Goal: Understand process/instructions: Learn how to perform a task or action

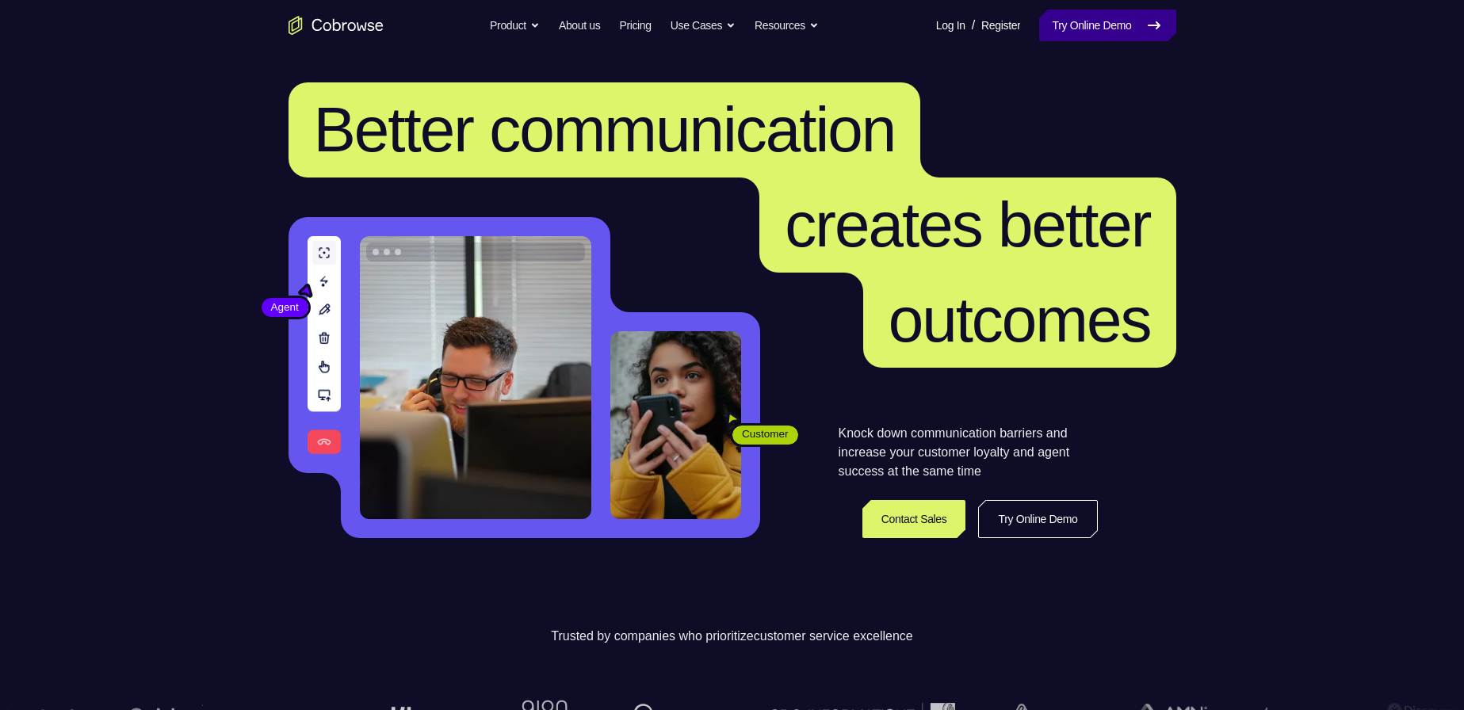
click at [1152, 16] on icon at bounding box center [1153, 25] width 19 height 19
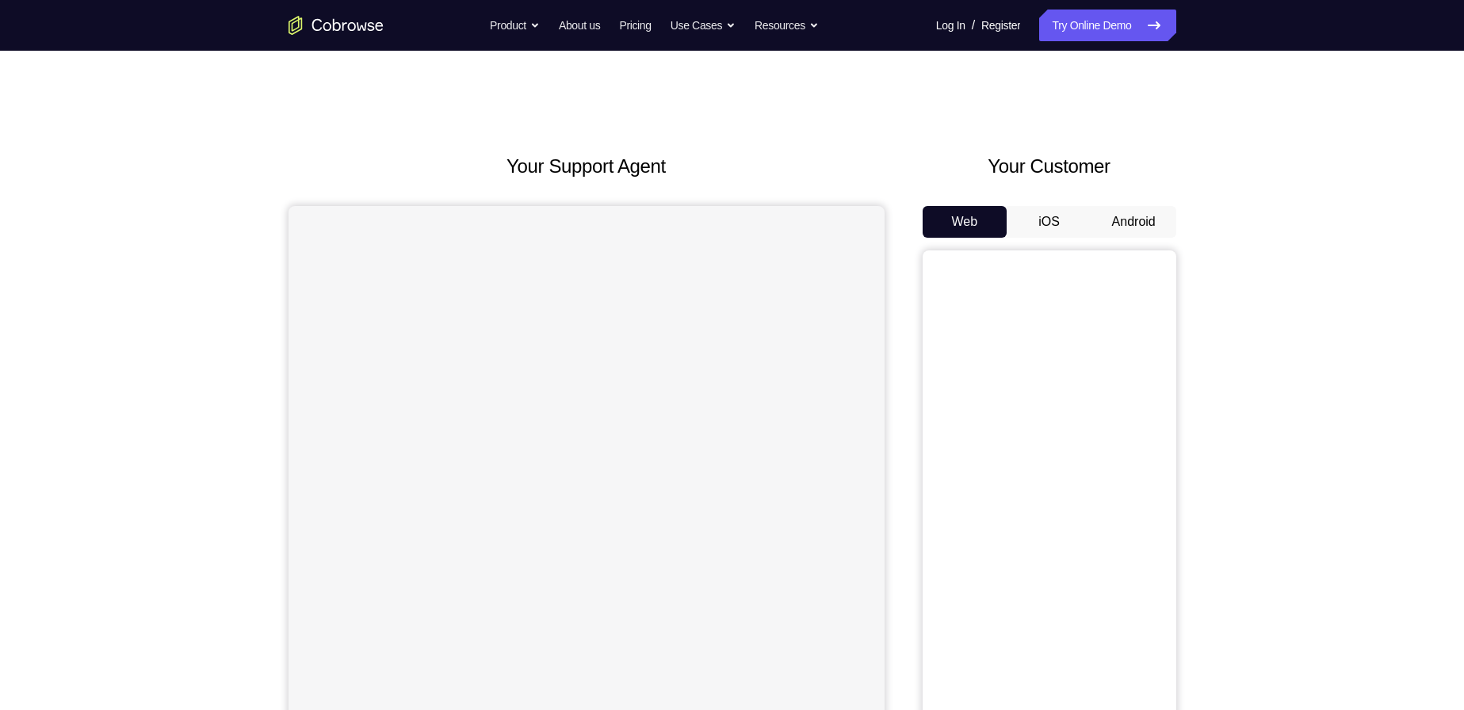
click at [1135, 237] on button "Android" at bounding box center [1133, 222] width 85 height 32
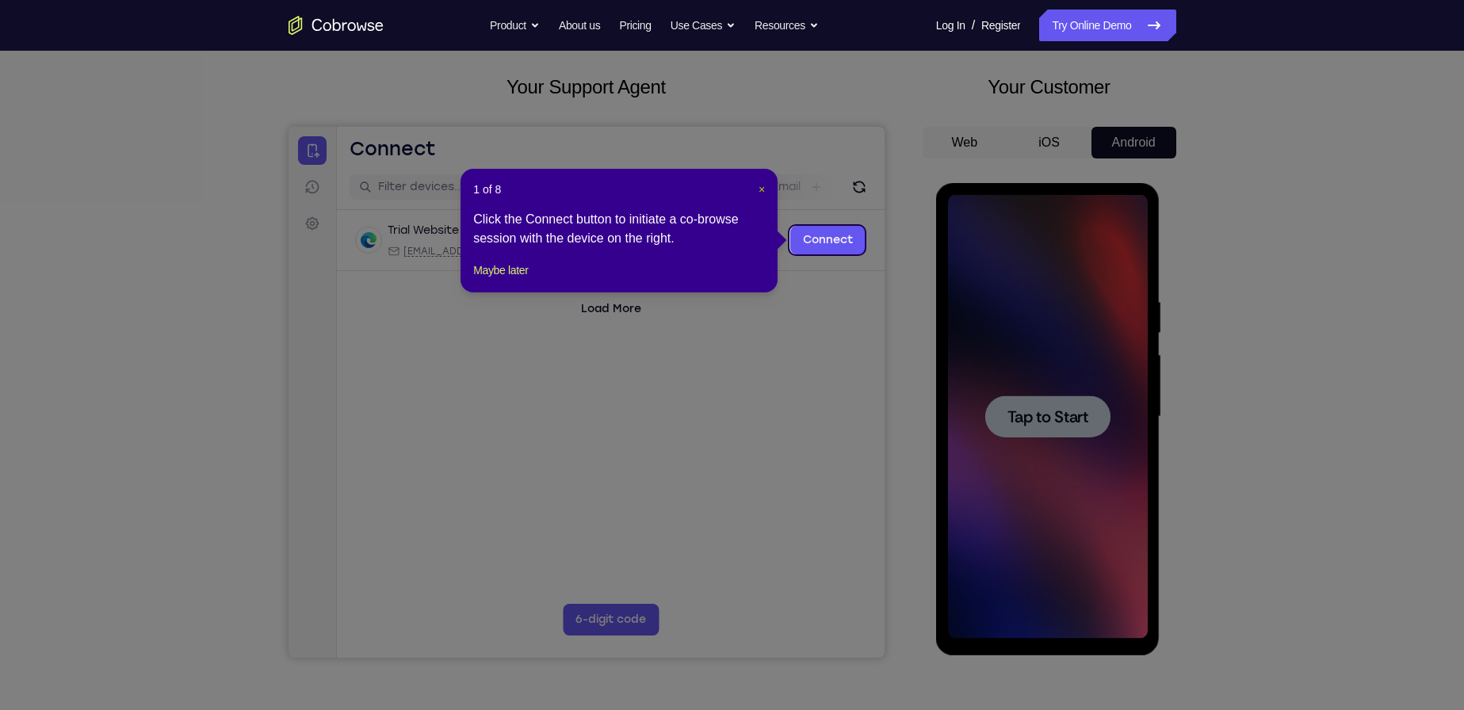
drag, startPoint x: 761, startPoint y: 196, endPoint x: 576, endPoint y: 93, distance: 211.5
click at [761, 196] on button "×" at bounding box center [761, 189] width 6 height 16
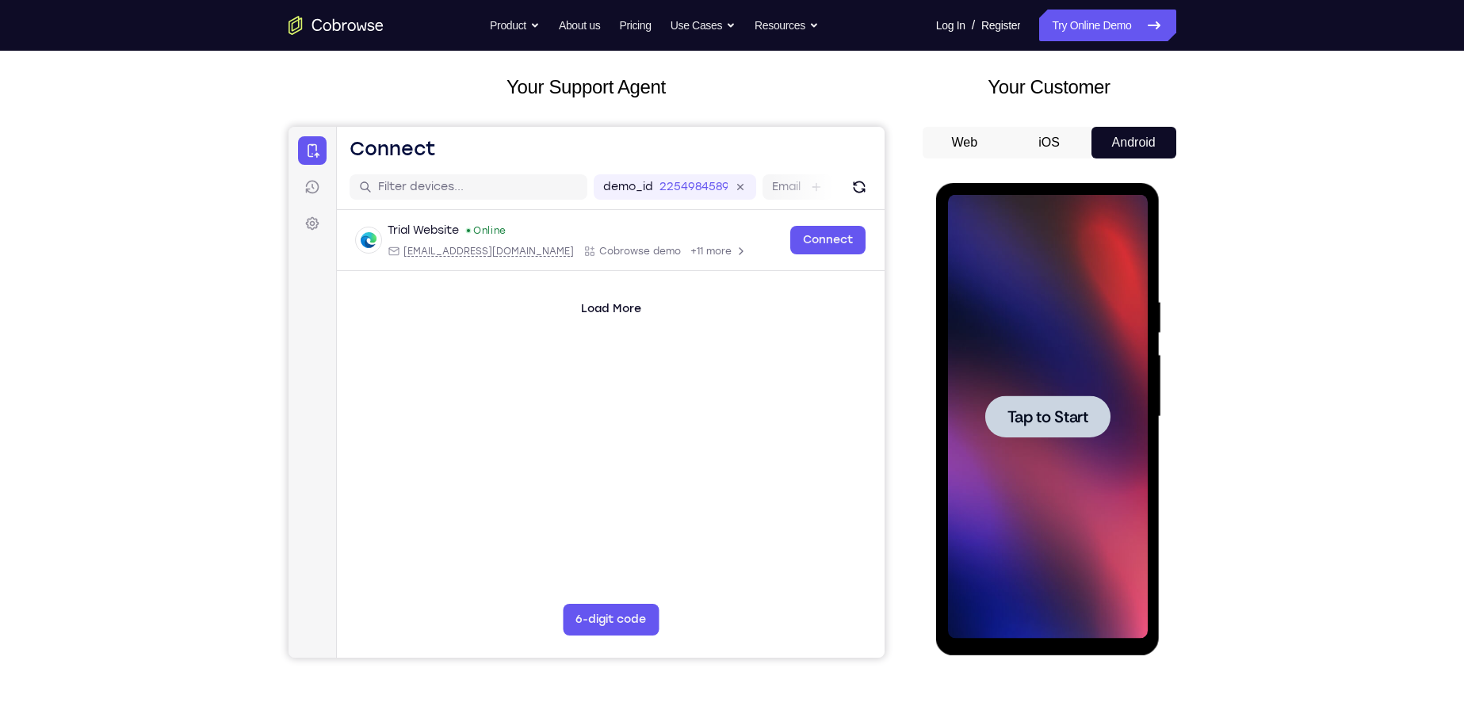
click at [1044, 409] on span "Tap to Start" at bounding box center [1047, 417] width 81 height 16
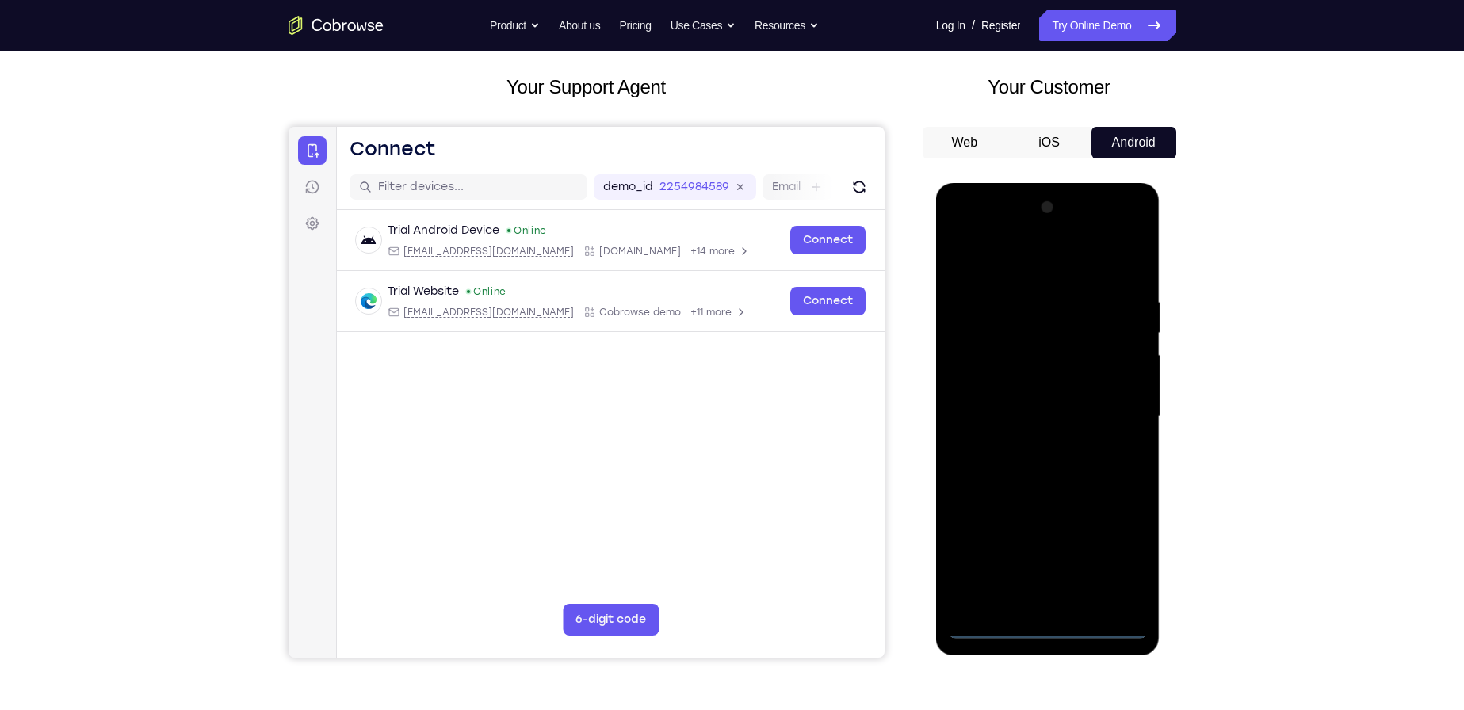
click at [1043, 624] on div at bounding box center [1048, 417] width 200 height 444
click at [1117, 552] on div at bounding box center [1048, 417] width 200 height 444
click at [1029, 265] on div at bounding box center [1048, 417] width 200 height 444
click at [1110, 408] on div at bounding box center [1048, 417] width 200 height 444
click at [1028, 444] on div at bounding box center [1048, 417] width 200 height 444
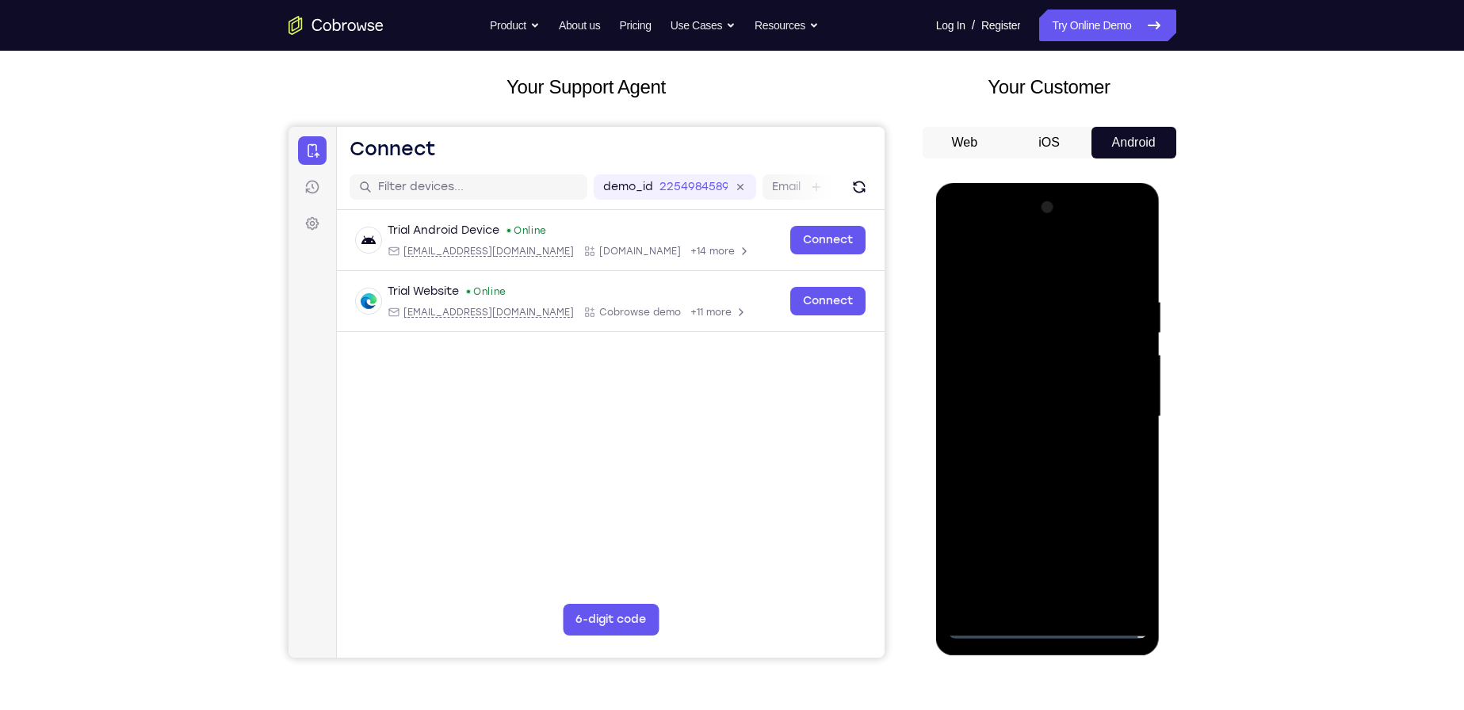
click at [1033, 392] on div at bounding box center [1048, 417] width 200 height 444
click at [1003, 386] on div at bounding box center [1048, 417] width 200 height 444
click at [1048, 417] on div at bounding box center [1048, 417] width 200 height 444
click at [1087, 473] on div at bounding box center [1048, 417] width 200 height 444
click at [1045, 466] on div at bounding box center [1048, 417] width 200 height 444
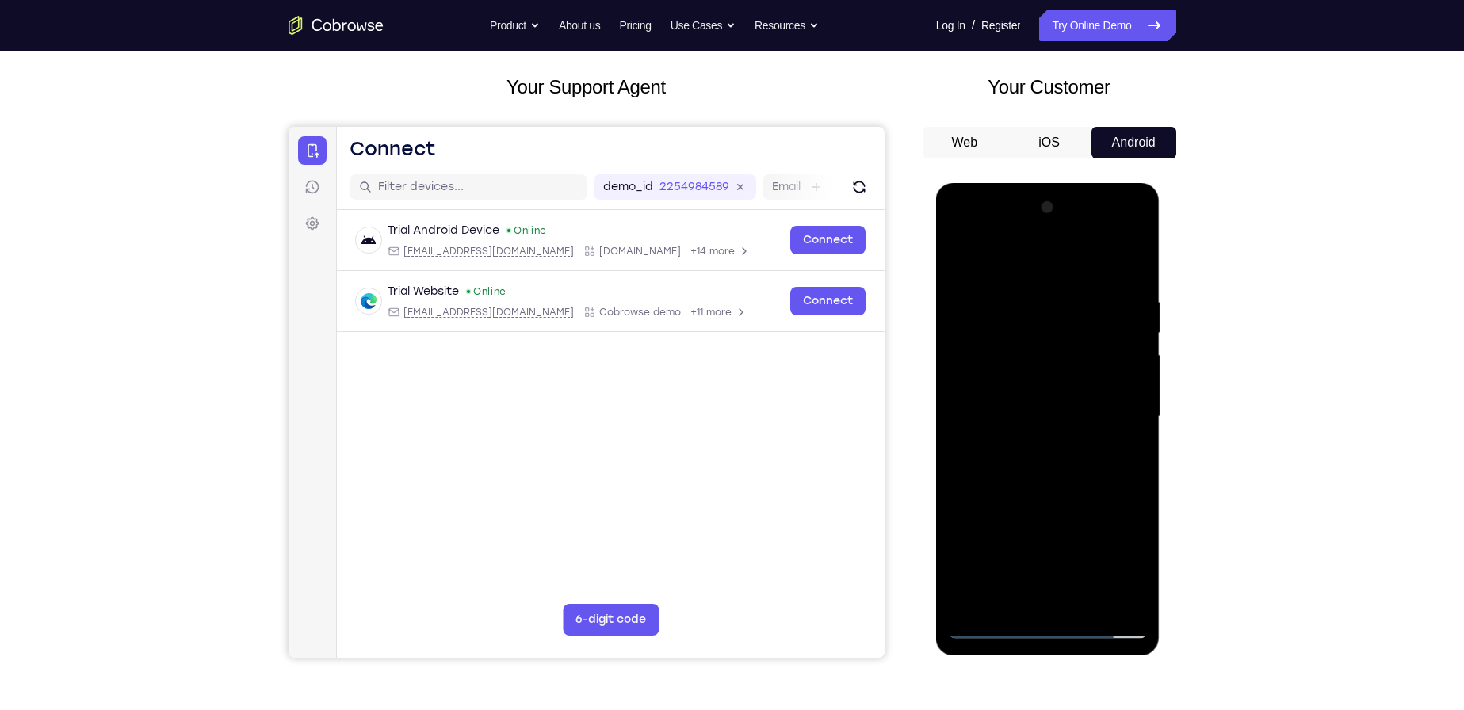
click at [1039, 464] on div at bounding box center [1048, 417] width 200 height 444
drag, startPoint x: 1035, startPoint y: 302, endPoint x: 981, endPoint y: 609, distance: 311.4
click at [981, 609] on div at bounding box center [1048, 417] width 200 height 444
click at [1038, 380] on div at bounding box center [1048, 417] width 200 height 444
click at [1046, 400] on div at bounding box center [1048, 417] width 200 height 444
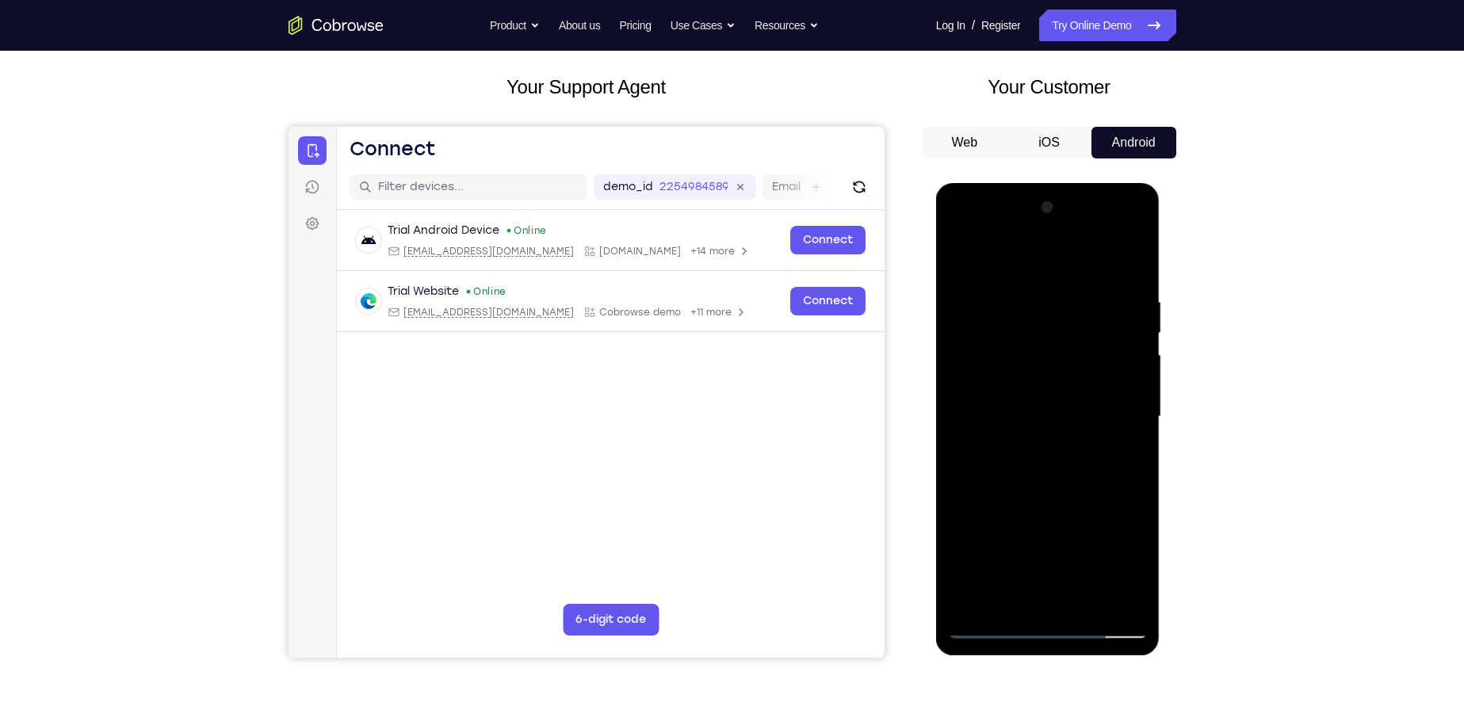
click at [1000, 428] on div at bounding box center [1048, 417] width 200 height 444
click at [993, 388] on div at bounding box center [1048, 417] width 200 height 444
click at [1050, 420] on div at bounding box center [1048, 417] width 200 height 444
click at [1067, 462] on div at bounding box center [1048, 417] width 200 height 444
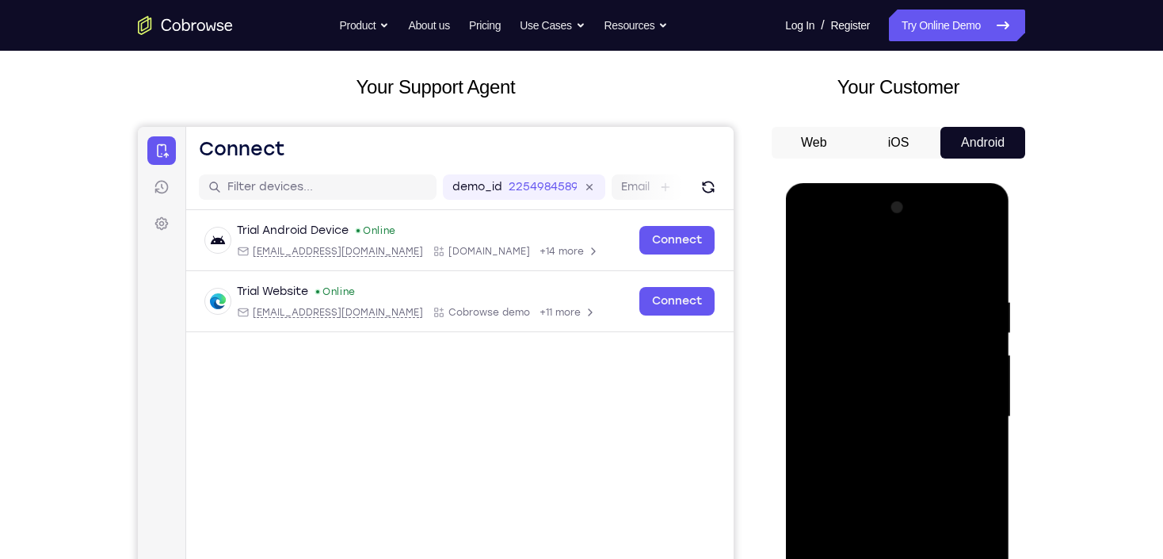
scroll to position [143, 0]
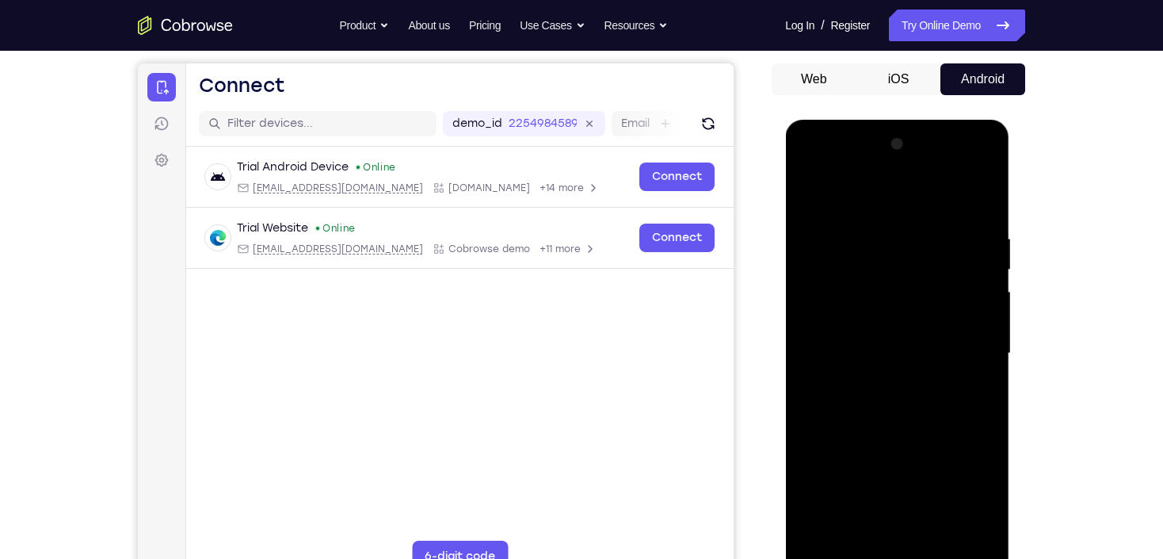
click at [880, 240] on div at bounding box center [897, 354] width 200 height 444
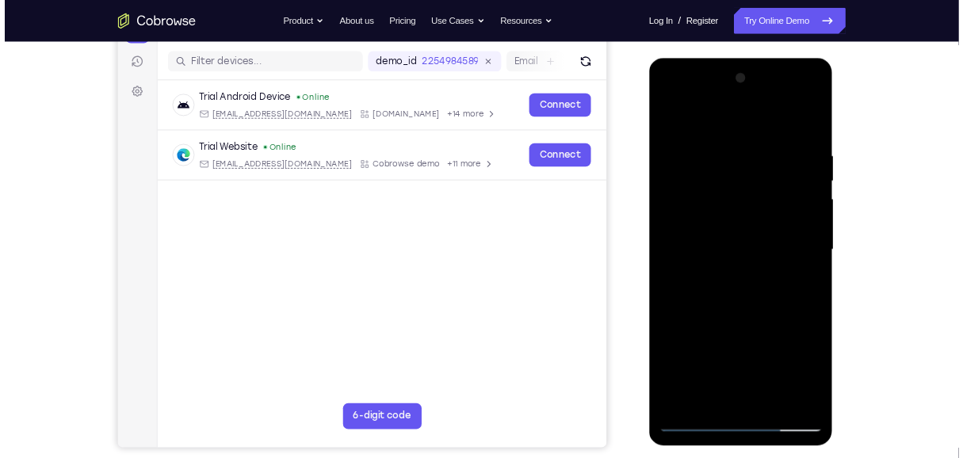
scroll to position [206, 0]
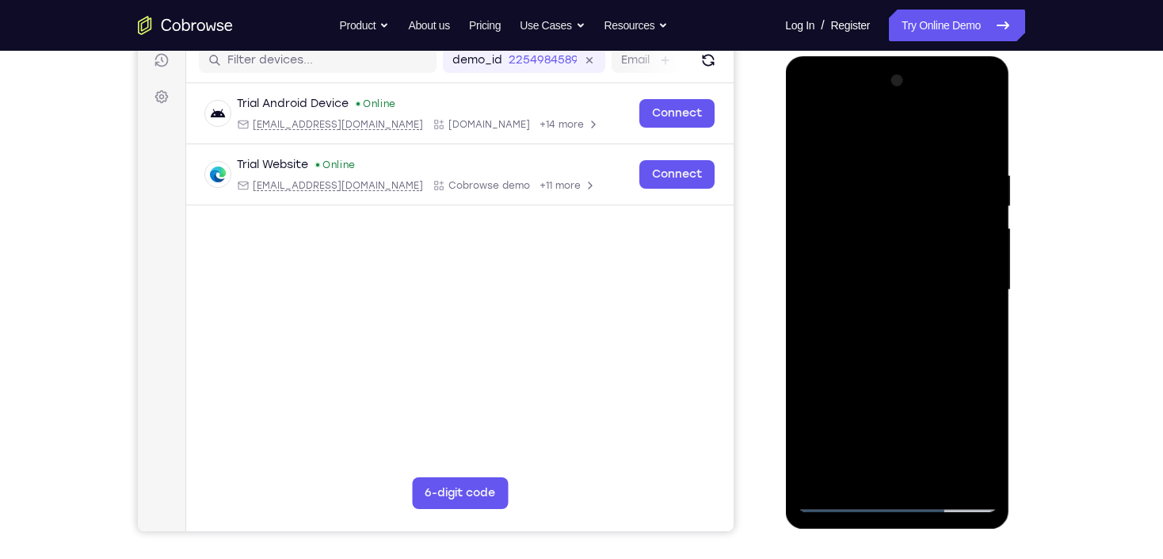
click at [962, 252] on div at bounding box center [897, 290] width 200 height 444
click at [953, 469] on div at bounding box center [897, 290] width 200 height 444
click at [984, 315] on div at bounding box center [897, 290] width 200 height 444
click at [983, 315] on div at bounding box center [897, 290] width 200 height 444
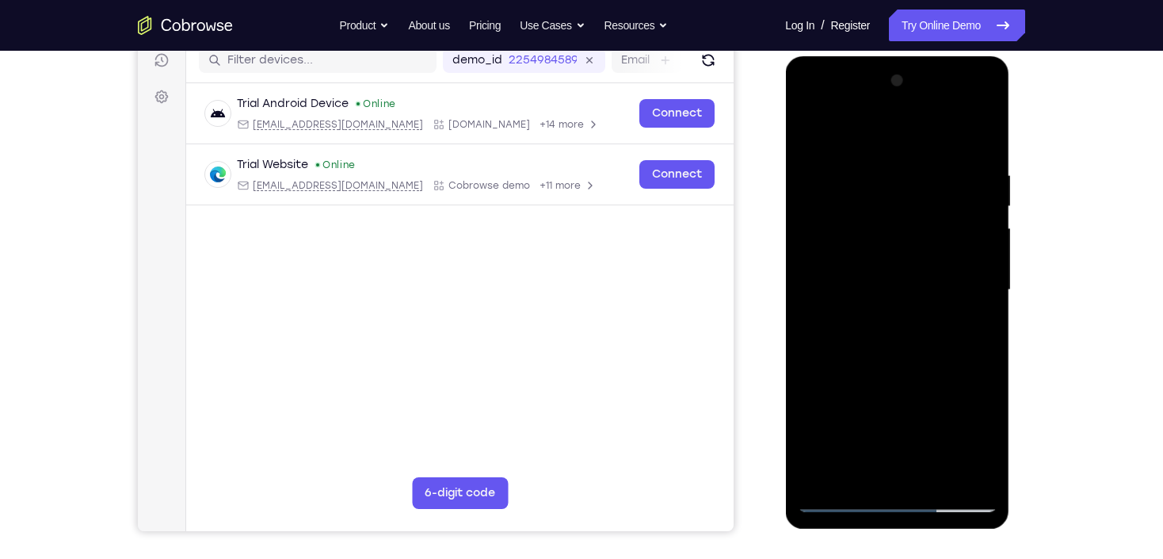
click at [950, 468] on div at bounding box center [897, 290] width 200 height 444
click at [968, 292] on div at bounding box center [897, 290] width 200 height 444
click at [957, 476] on div at bounding box center [897, 290] width 200 height 444
click at [979, 283] on div at bounding box center [897, 290] width 200 height 444
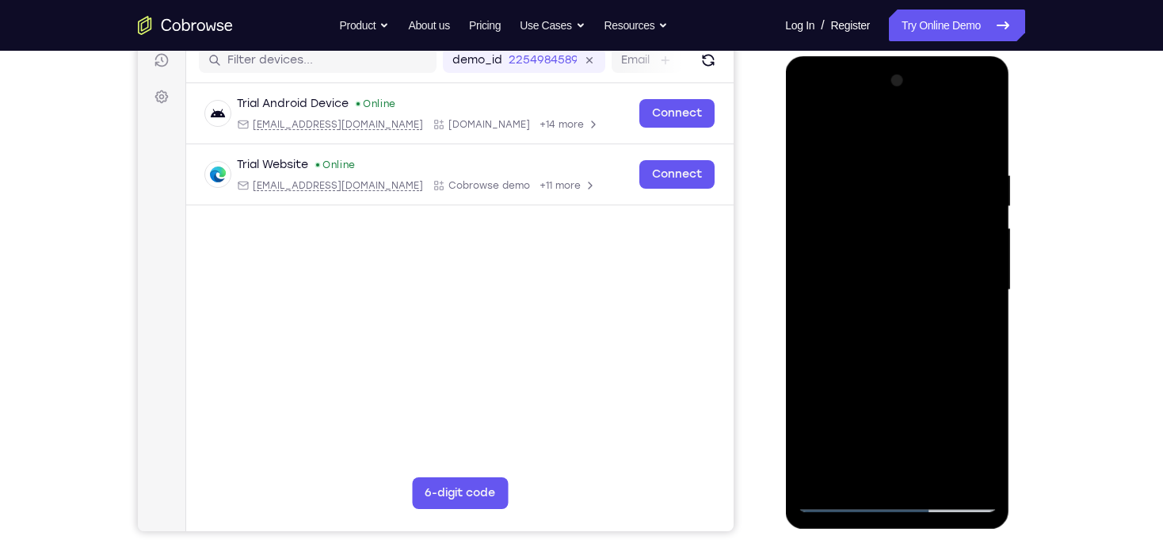
click at [979, 283] on div at bounding box center [897, 290] width 200 height 444
click at [973, 134] on div at bounding box center [897, 290] width 200 height 444
click at [979, 151] on div at bounding box center [897, 290] width 200 height 444
drag, startPoint x: 854, startPoint y: 337, endPoint x: 862, endPoint y: 211, distance: 126.3
click at [862, 211] on div at bounding box center [897, 290] width 200 height 444
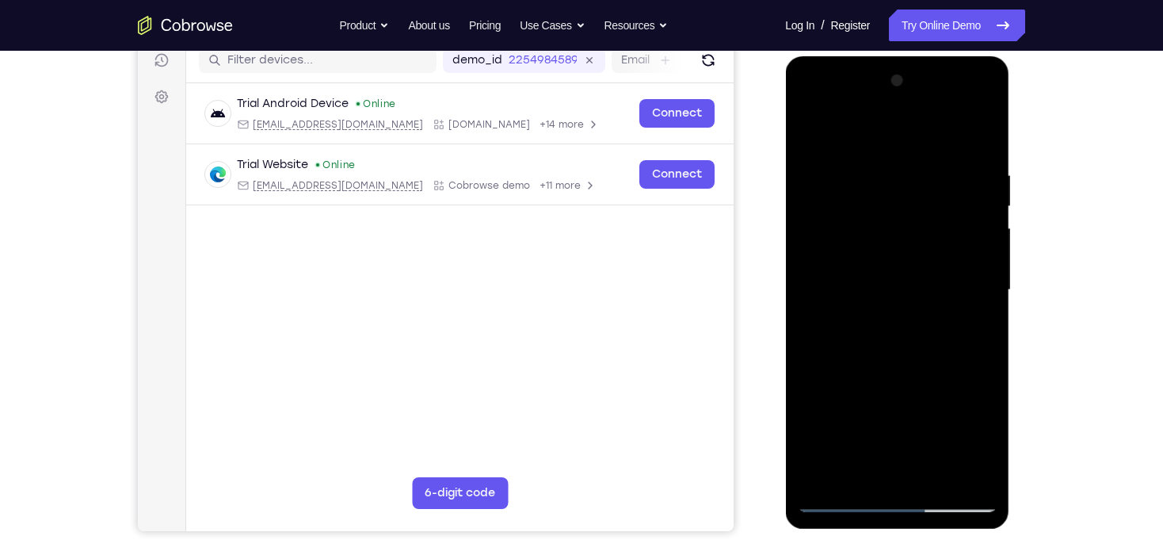
click at [984, 221] on div at bounding box center [897, 290] width 200 height 444
click at [982, 220] on div at bounding box center [897, 290] width 200 height 444
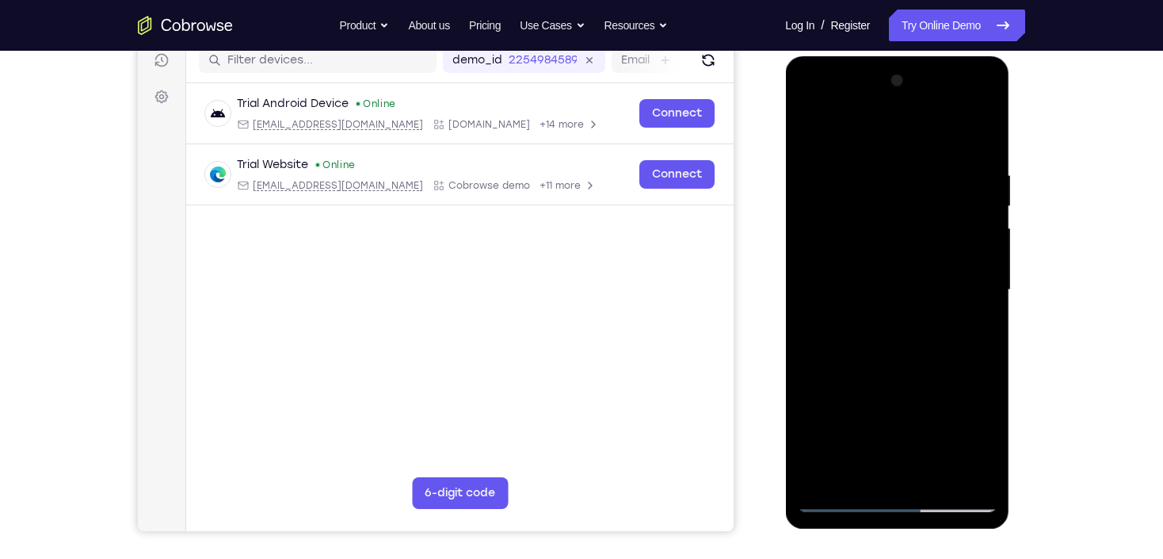
drag, startPoint x: 915, startPoint y: 180, endPoint x: 917, endPoint y: 383, distance: 202.9
click at [917, 383] on div at bounding box center [897, 290] width 200 height 444
click at [990, 132] on div at bounding box center [897, 290] width 200 height 444
click at [851, 316] on div at bounding box center [897, 290] width 200 height 444
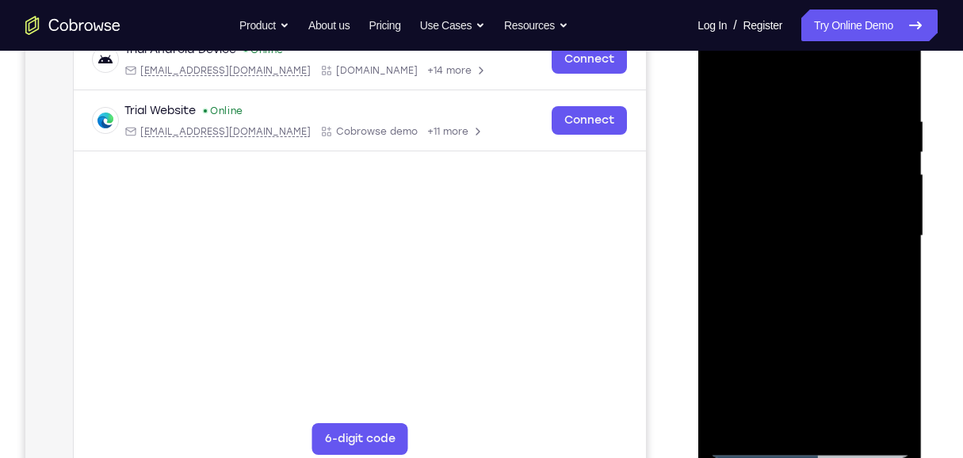
scroll to position [311, 0]
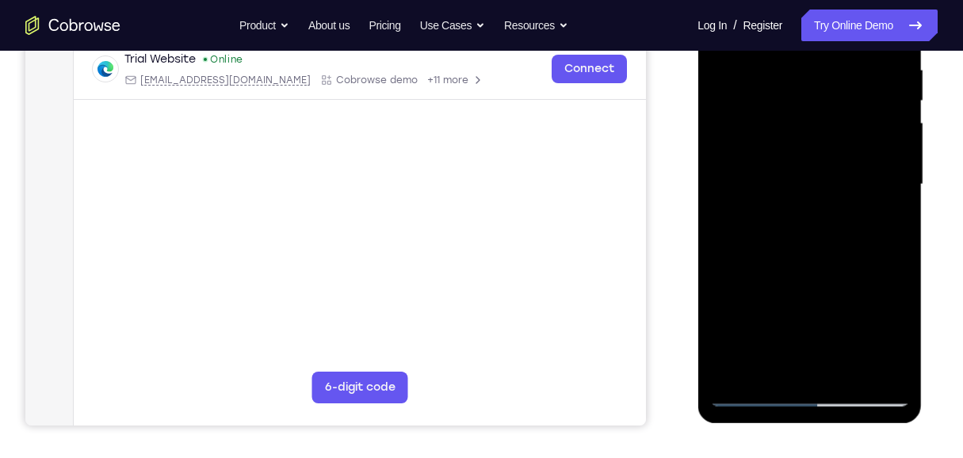
click at [755, 278] on div at bounding box center [809, 185] width 200 height 444
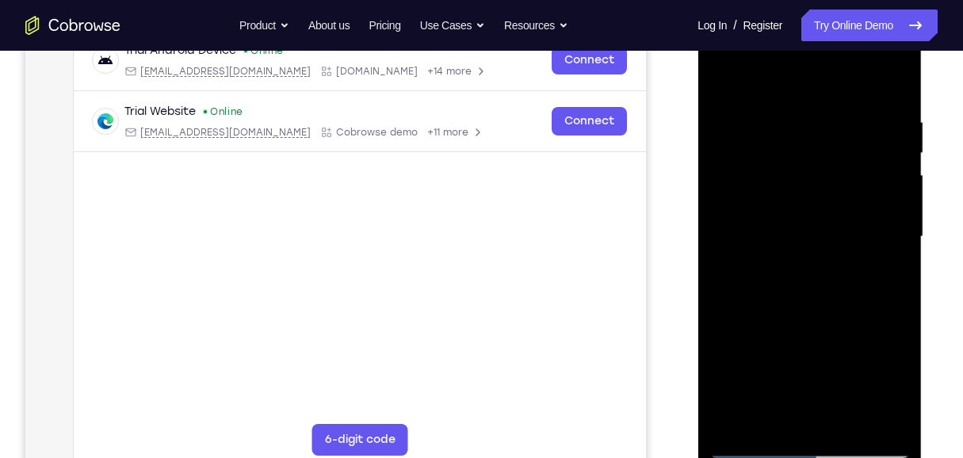
scroll to position [258, 0]
click at [738, 340] on div at bounding box center [809, 238] width 200 height 444
click at [751, 345] on div at bounding box center [809, 238] width 200 height 444
click at [754, 345] on div at bounding box center [809, 238] width 200 height 444
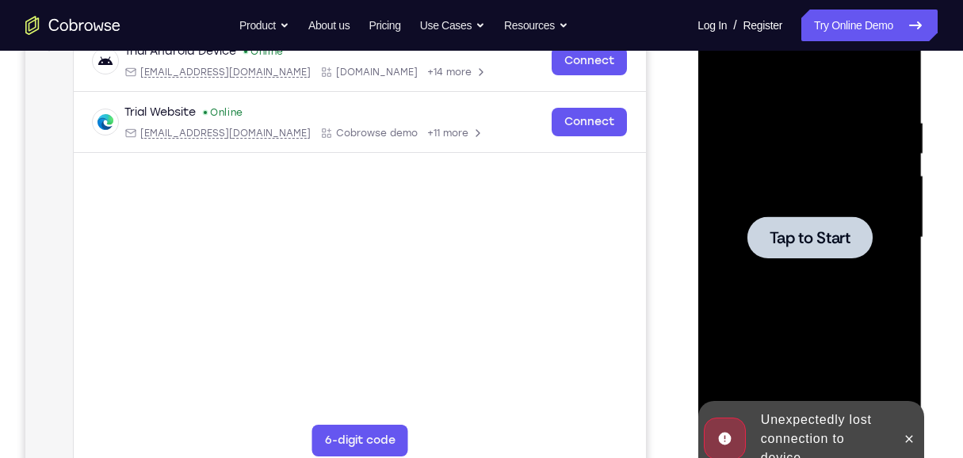
click at [807, 213] on div at bounding box center [809, 238] width 200 height 444
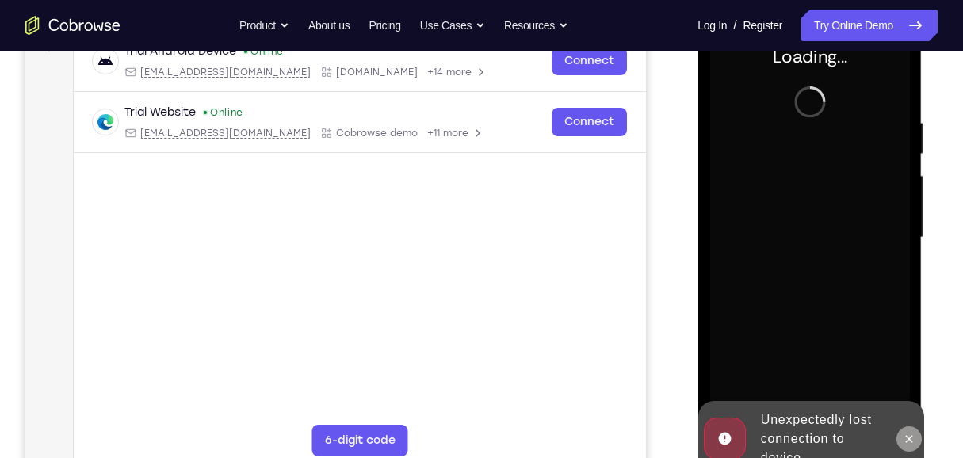
click at [907, 438] on icon at bounding box center [908, 439] width 13 height 13
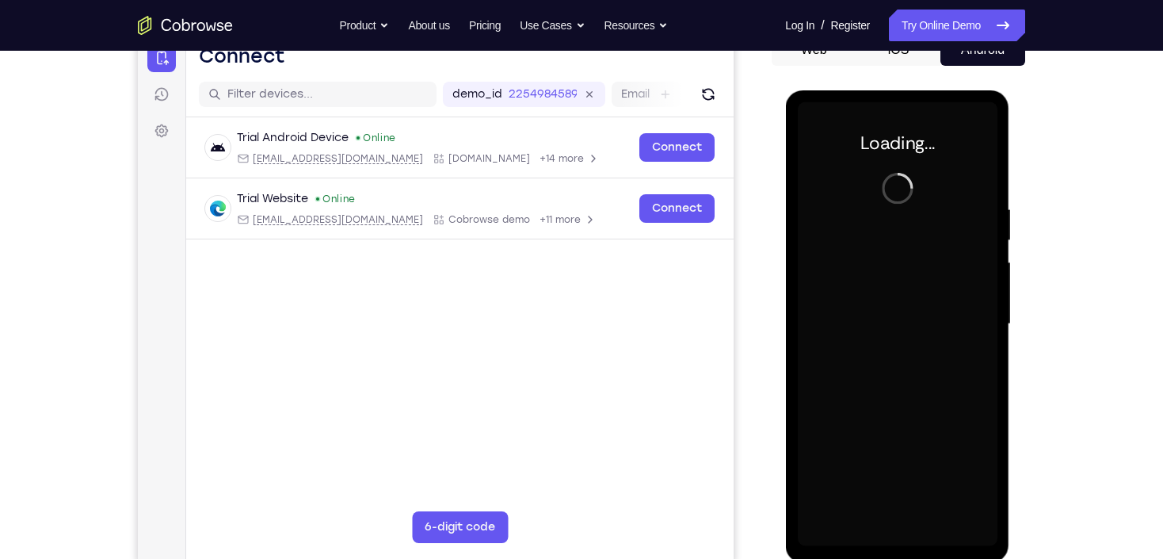
scroll to position [195, 0]
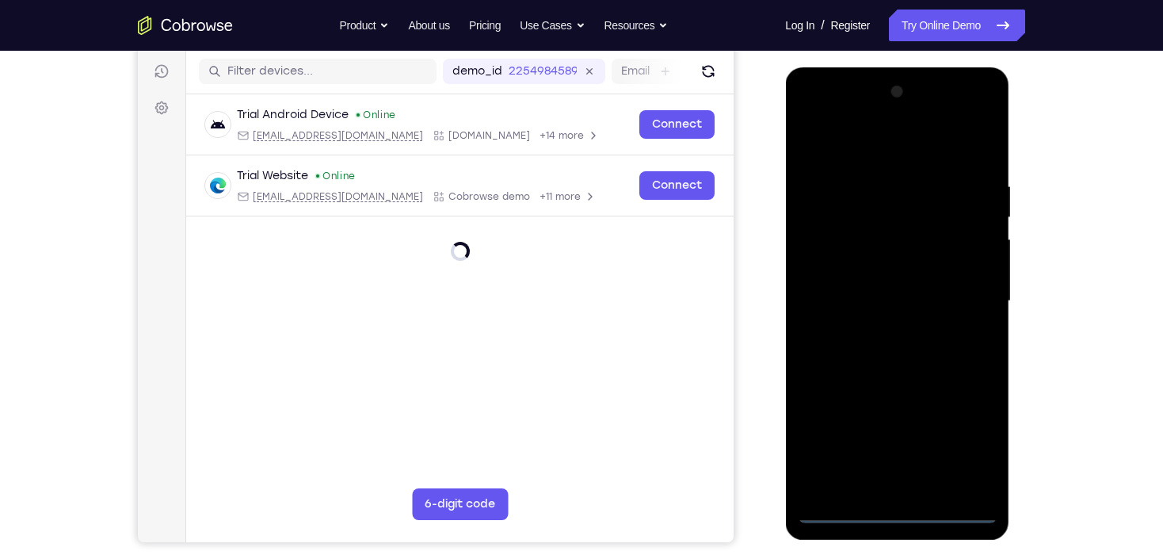
click at [898, 510] on div at bounding box center [897, 301] width 200 height 444
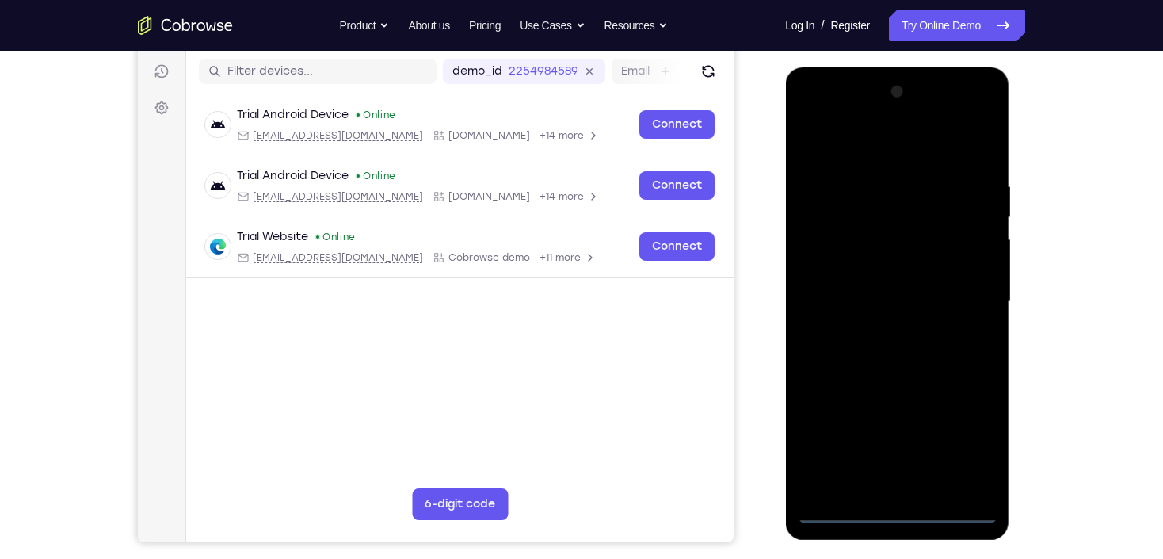
click at [960, 445] on div at bounding box center [897, 301] width 200 height 444
click at [827, 145] on div at bounding box center [897, 301] width 200 height 444
click at [866, 151] on div at bounding box center [897, 301] width 200 height 444
click at [966, 295] on div at bounding box center [897, 301] width 200 height 444
click at [880, 327] on div at bounding box center [897, 301] width 200 height 444
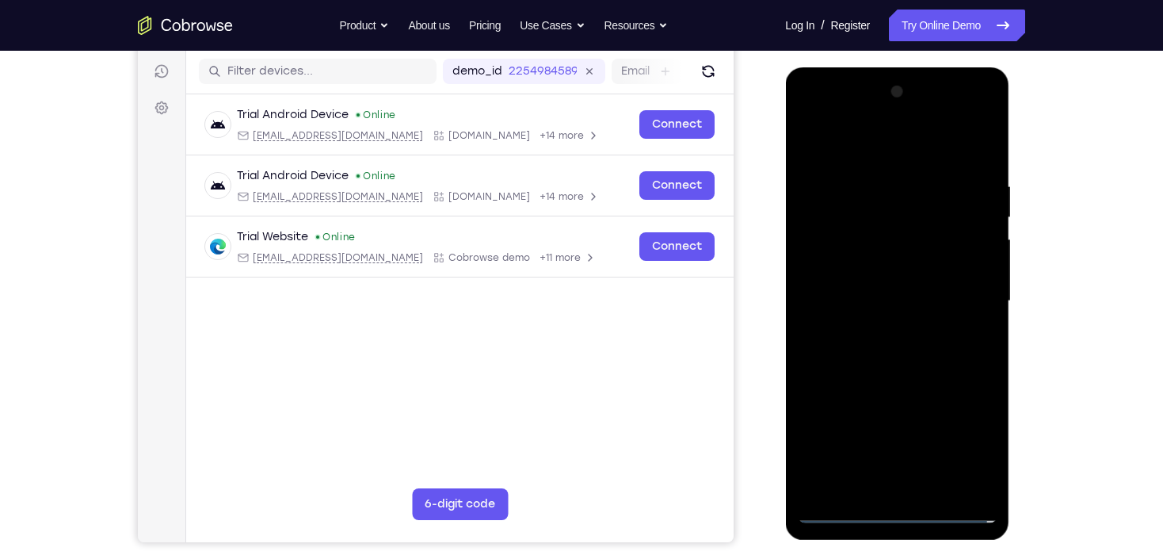
click at [887, 281] on div at bounding box center [897, 301] width 200 height 444
click at [899, 272] on div at bounding box center [897, 301] width 200 height 444
click at [882, 296] on div at bounding box center [897, 301] width 200 height 444
click at [880, 354] on div at bounding box center [897, 301] width 200 height 444
click at [908, 351] on div at bounding box center [897, 301] width 200 height 444
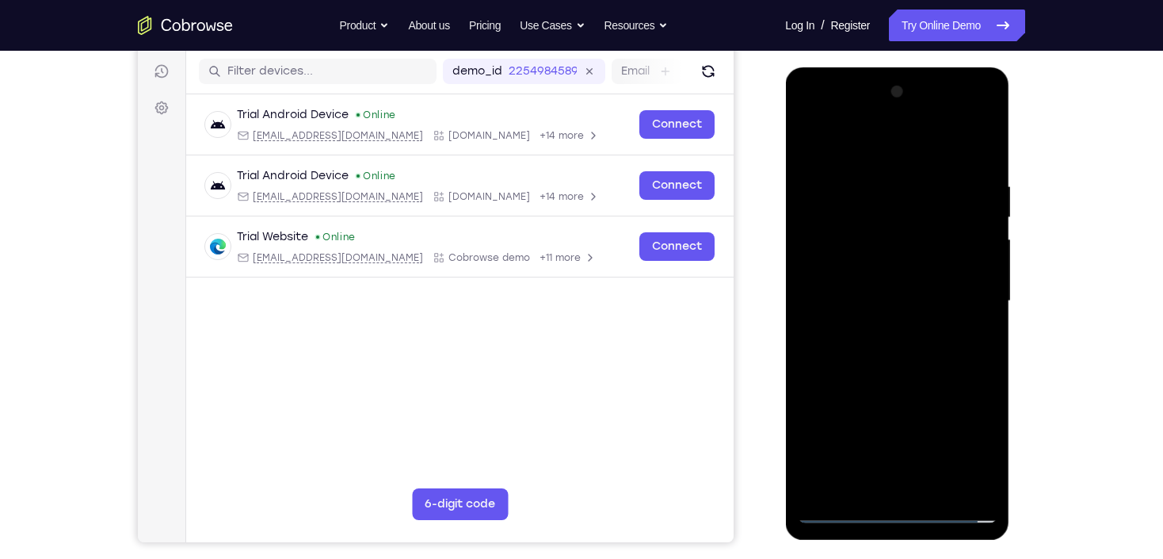
click at [907, 351] on div at bounding box center [897, 301] width 200 height 444
click at [984, 139] on div at bounding box center [897, 301] width 200 height 444
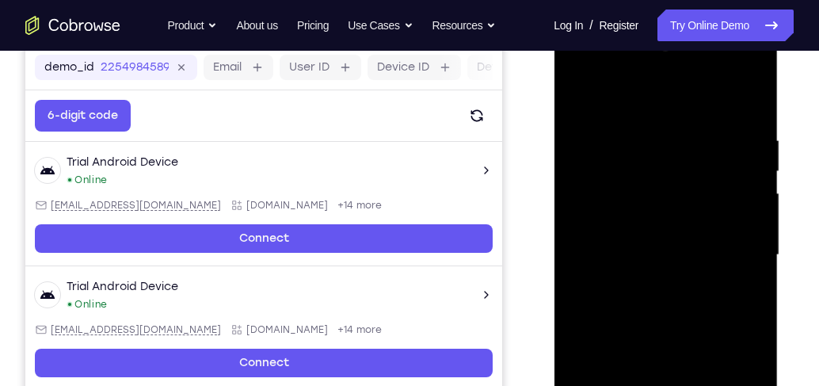
scroll to position [286, 0]
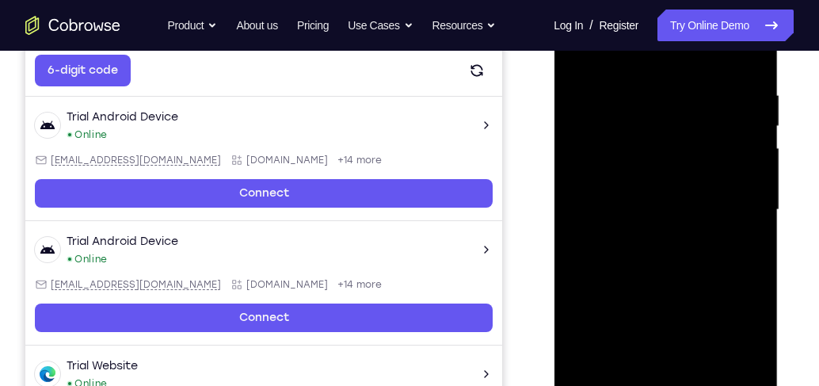
click at [636, 239] on div at bounding box center [666, 210] width 200 height 444
drag, startPoint x: 666, startPoint y: 311, endPoint x: 705, endPoint y: 169, distance: 147.1
click at [705, 169] on div at bounding box center [666, 210] width 200 height 444
click at [613, 264] on div at bounding box center [666, 210] width 200 height 444
click at [578, 298] on div at bounding box center [666, 210] width 200 height 444
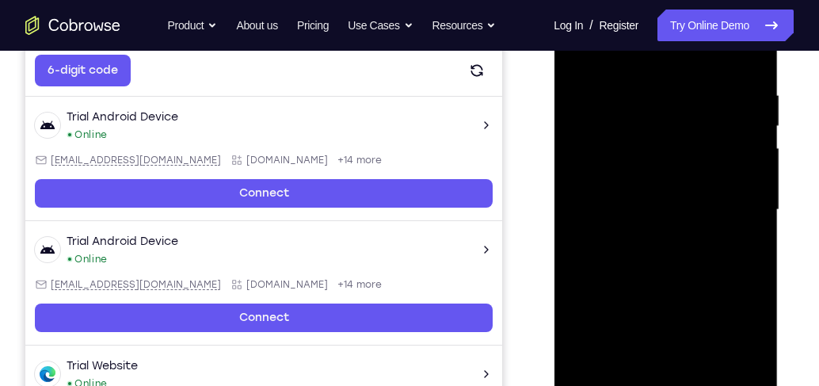
click at [755, 162] on div at bounding box center [666, 210] width 200 height 444
click at [754, 162] on div at bounding box center [666, 210] width 200 height 444
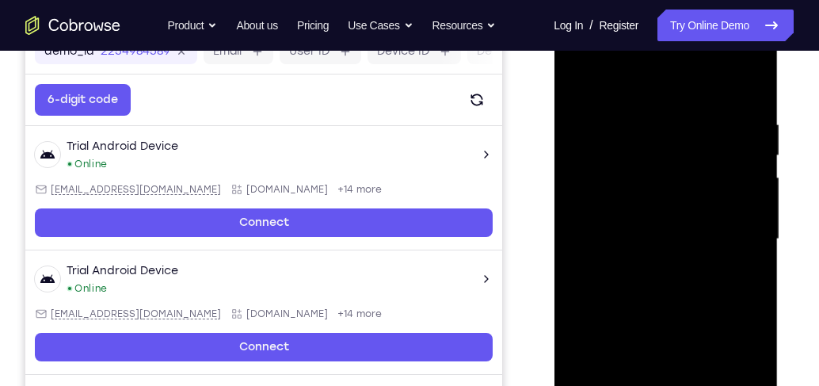
scroll to position [241, 0]
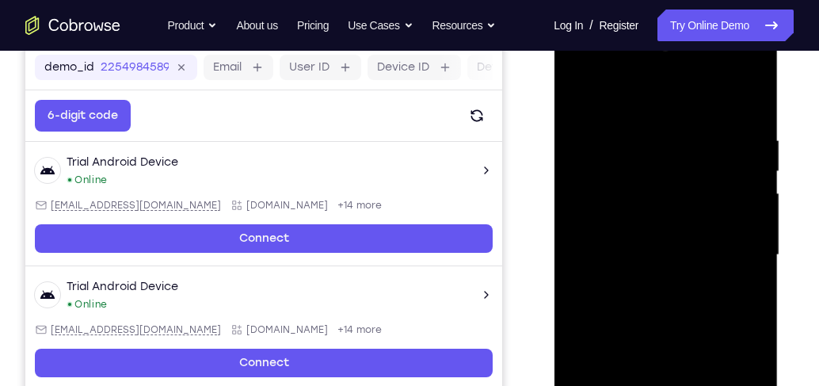
click at [579, 94] on div at bounding box center [666, 255] width 200 height 444
click at [595, 356] on div at bounding box center [666, 255] width 200 height 444
click at [582, 228] on div at bounding box center [666, 255] width 200 height 444
click at [755, 147] on div at bounding box center [666, 255] width 200 height 444
drag, startPoint x: 659, startPoint y: 210, endPoint x: 655, endPoint y: 292, distance: 82.5
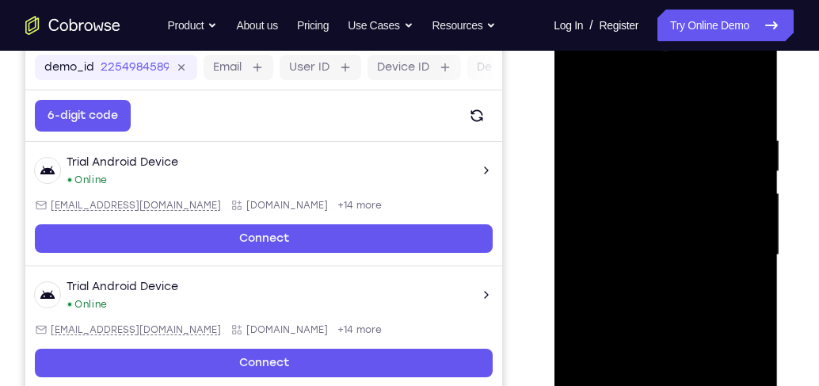
click at [655, 292] on div at bounding box center [666, 255] width 200 height 444
click at [762, 207] on div at bounding box center [666, 255] width 200 height 444
click at [611, 314] on div at bounding box center [666, 255] width 200 height 444
click at [585, 99] on div at bounding box center [666, 255] width 200 height 444
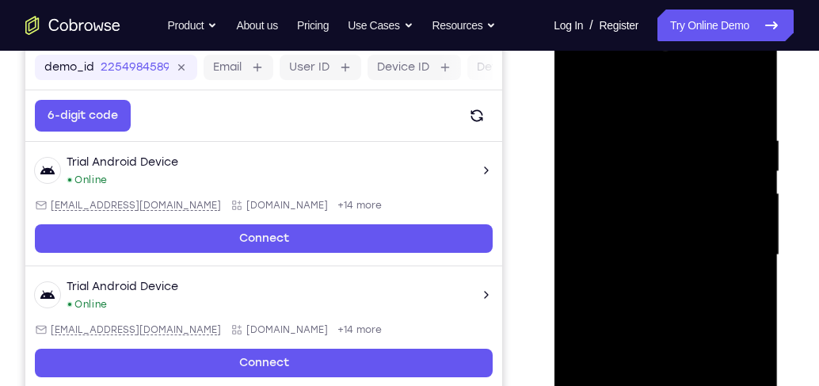
click at [610, 339] on div at bounding box center [666, 255] width 200 height 444
click at [625, 156] on div at bounding box center [666, 255] width 200 height 444
click at [672, 147] on div at bounding box center [666, 255] width 200 height 444
click at [581, 94] on div at bounding box center [666, 255] width 200 height 444
drag, startPoint x: 683, startPoint y: 325, endPoint x: 698, endPoint y: 153, distance: 172.6
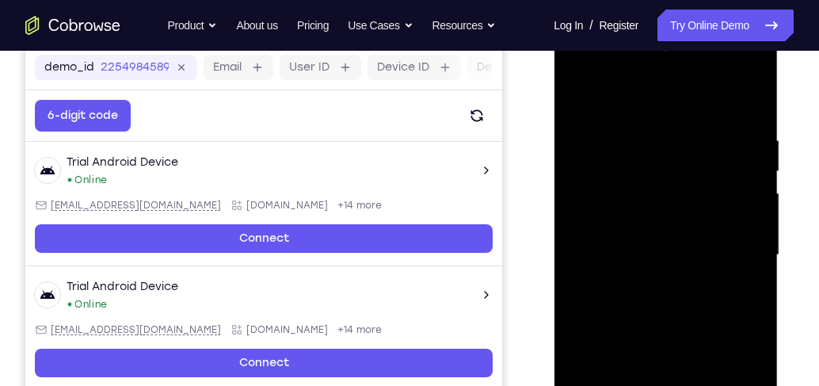
click at [698, 153] on div at bounding box center [666, 255] width 200 height 444
drag, startPoint x: 631, startPoint y: 323, endPoint x: 661, endPoint y: 209, distance: 118.0
click at [661, 209] on div at bounding box center [666, 255] width 200 height 444
drag, startPoint x: 653, startPoint y: 299, endPoint x: 665, endPoint y: 169, distance: 130.5
click at [665, 169] on div at bounding box center [666, 255] width 200 height 444
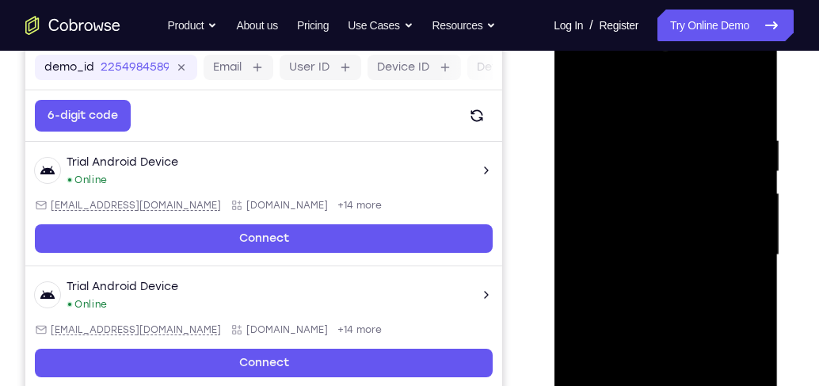
click at [581, 97] on div at bounding box center [666, 255] width 200 height 444
click at [585, 93] on div at bounding box center [666, 255] width 200 height 444
click at [613, 178] on div at bounding box center [666, 255] width 200 height 444
click at [580, 95] on div at bounding box center [666, 255] width 200 height 444
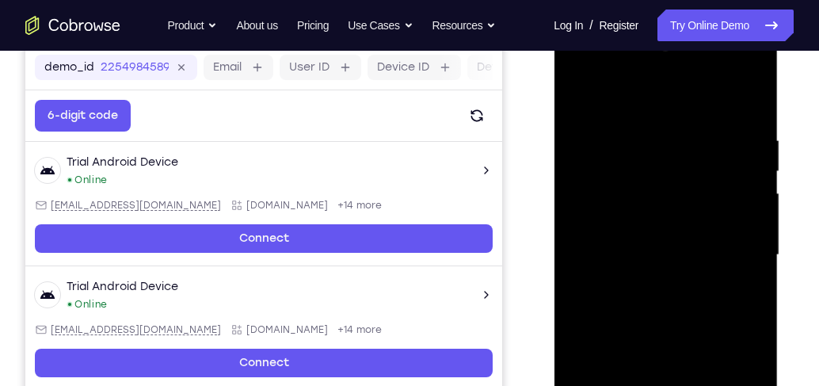
click at [733, 272] on div at bounding box center [666, 255] width 200 height 444
click at [654, 118] on div at bounding box center [666, 255] width 200 height 444
click at [582, 97] on div at bounding box center [666, 255] width 200 height 444
click at [614, 230] on div at bounding box center [666, 255] width 200 height 444
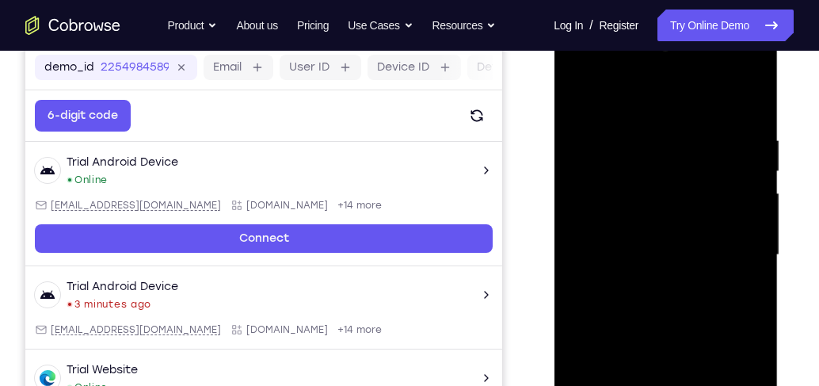
click at [737, 191] on div at bounding box center [666, 255] width 200 height 444
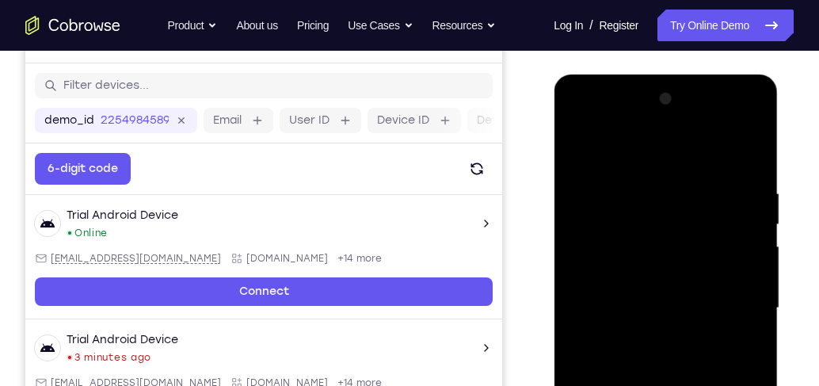
scroll to position [233, 0]
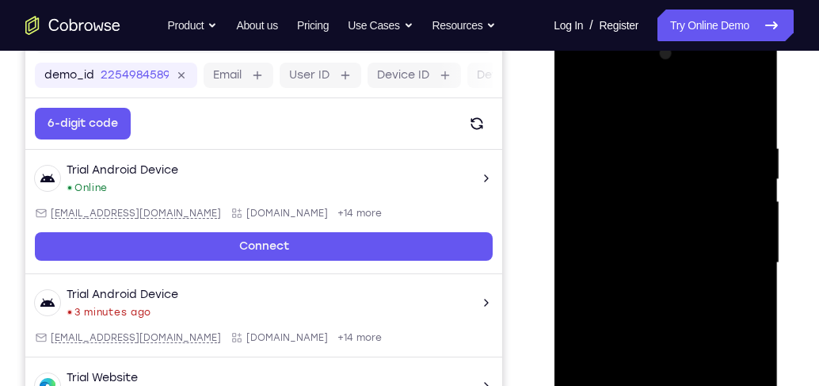
click at [735, 192] on div at bounding box center [666, 263] width 200 height 444
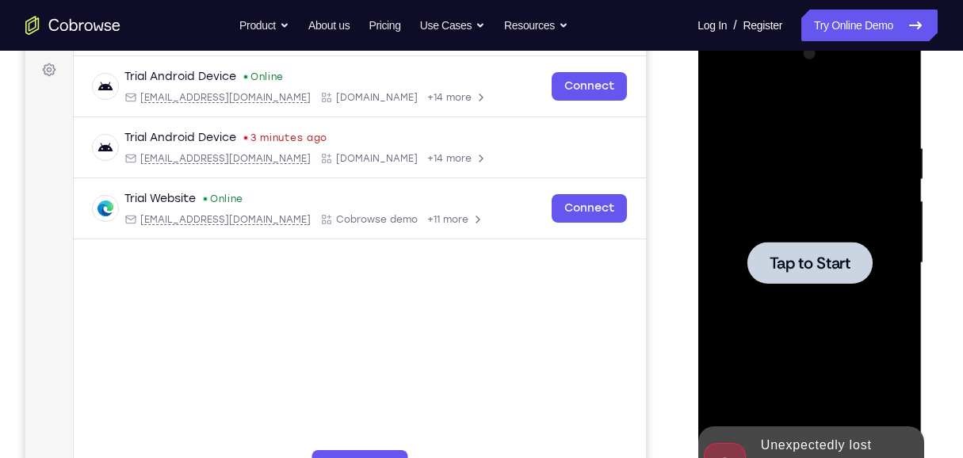
click at [766, 248] on div at bounding box center [809, 263] width 125 height 42
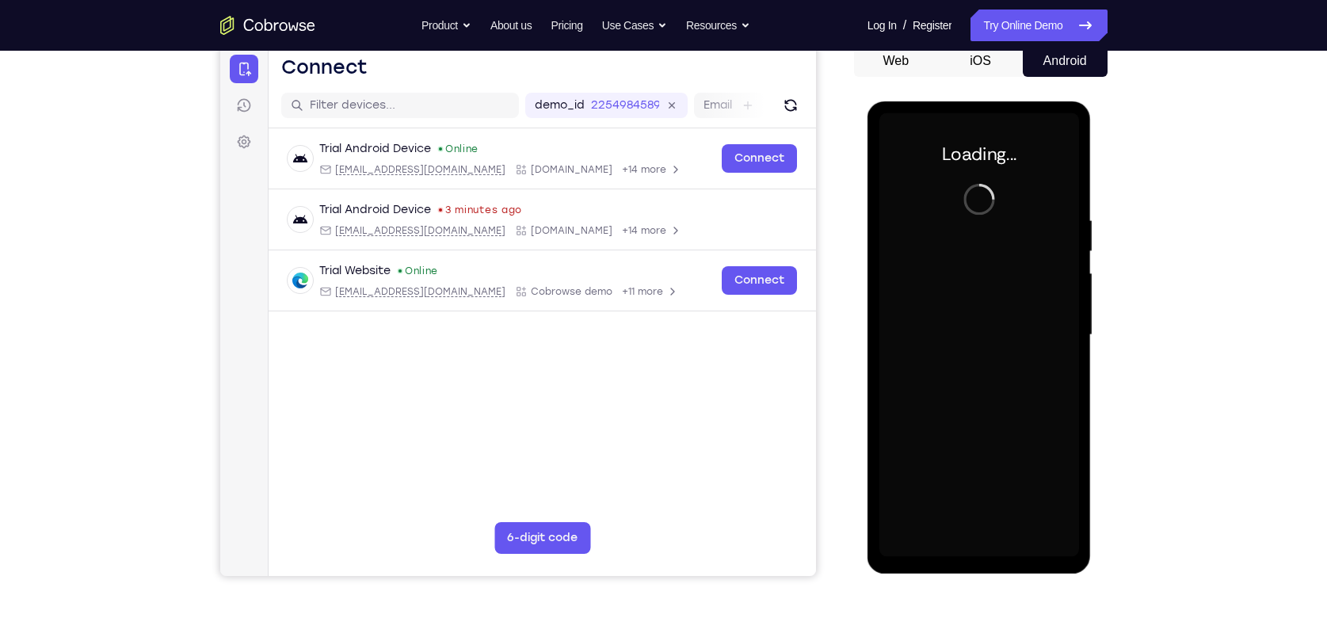
scroll to position [135, 0]
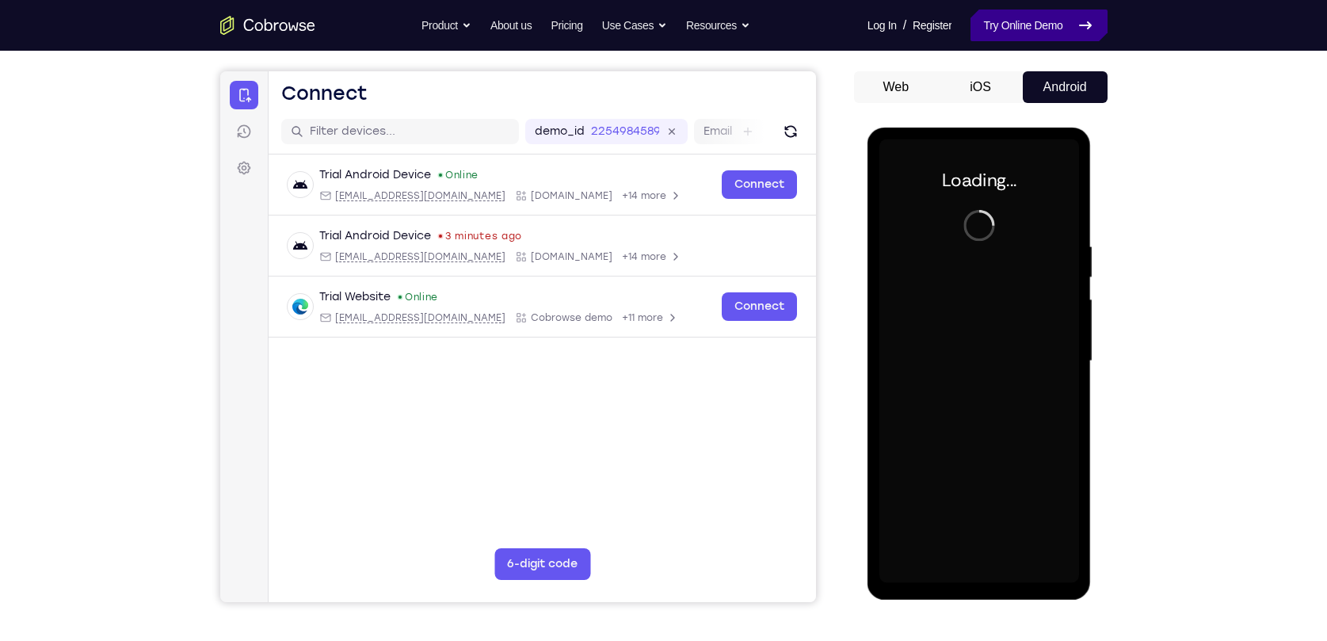
click at [1040, 39] on link "Try Online Demo" at bounding box center [1039, 26] width 136 height 32
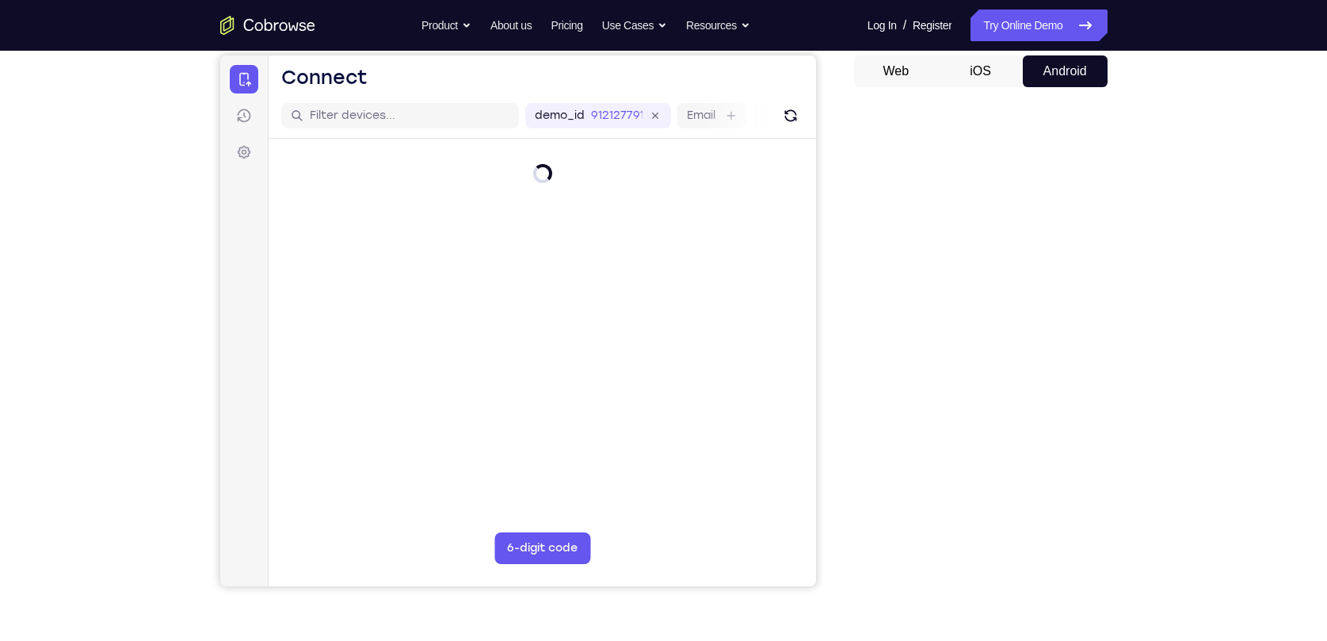
scroll to position [143, 0]
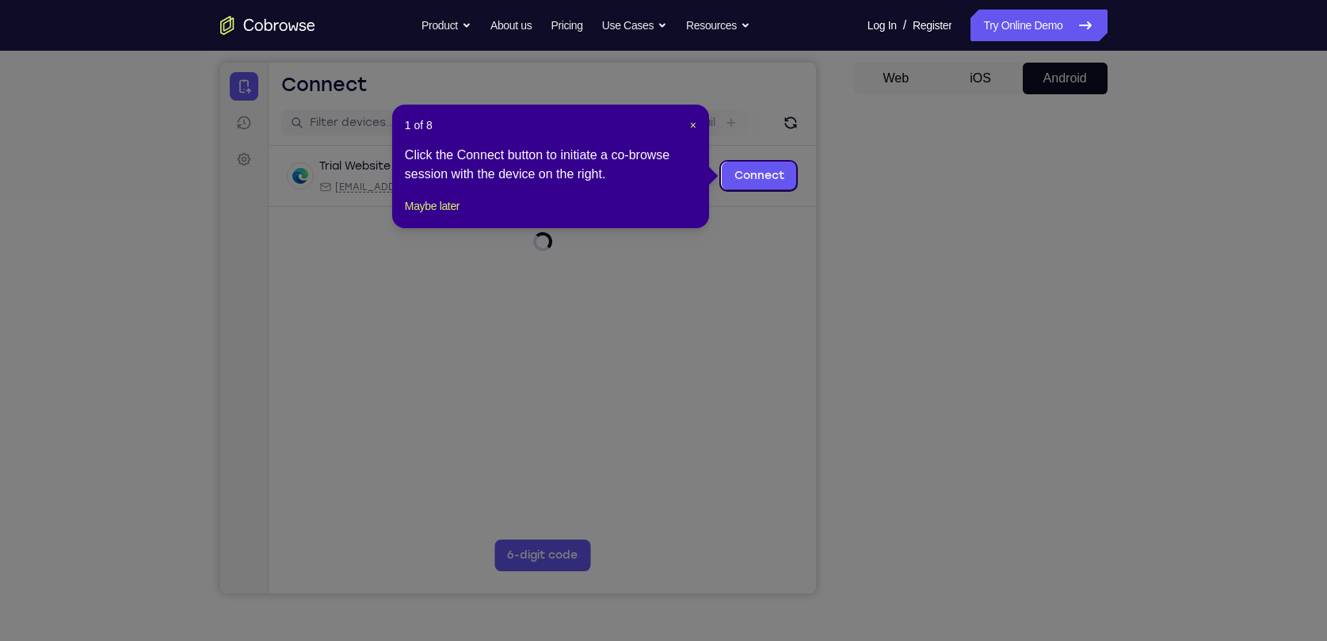
click at [697, 126] on div "1 of 8 × Click the Connect button to initiate a co-browse session with the devi…" at bounding box center [550, 167] width 317 height 124
click at [694, 126] on span "×" at bounding box center [693, 125] width 6 height 13
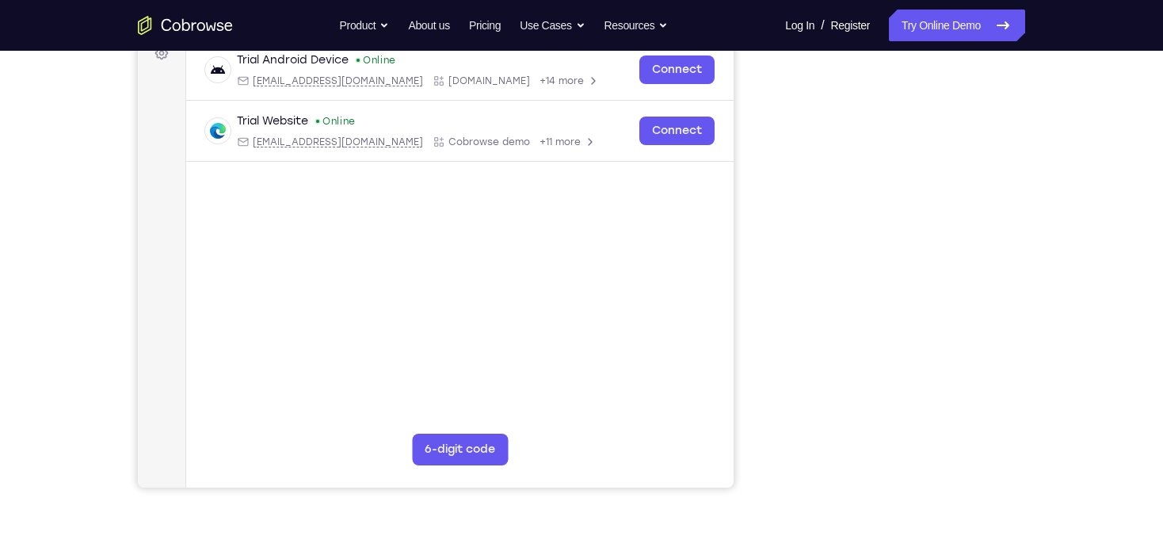
scroll to position [187, 0]
